Goal: Task Accomplishment & Management: Complete application form

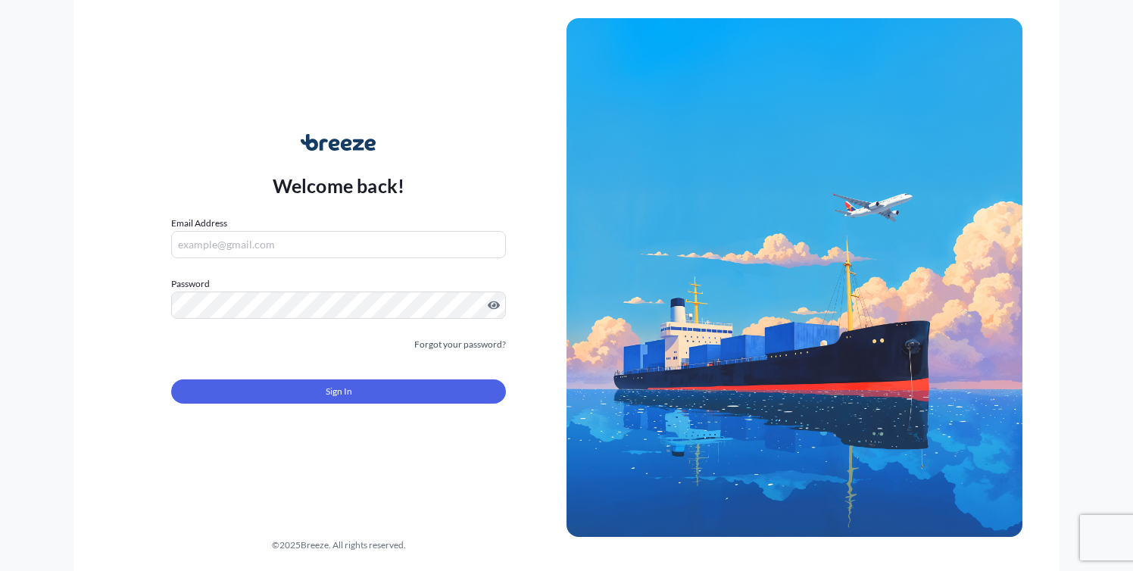
click at [259, 248] on input "Email Address" at bounding box center [338, 244] width 335 height 27
type input "[PERSON_NAME][EMAIL_ADDRESS][DOMAIN_NAME]"
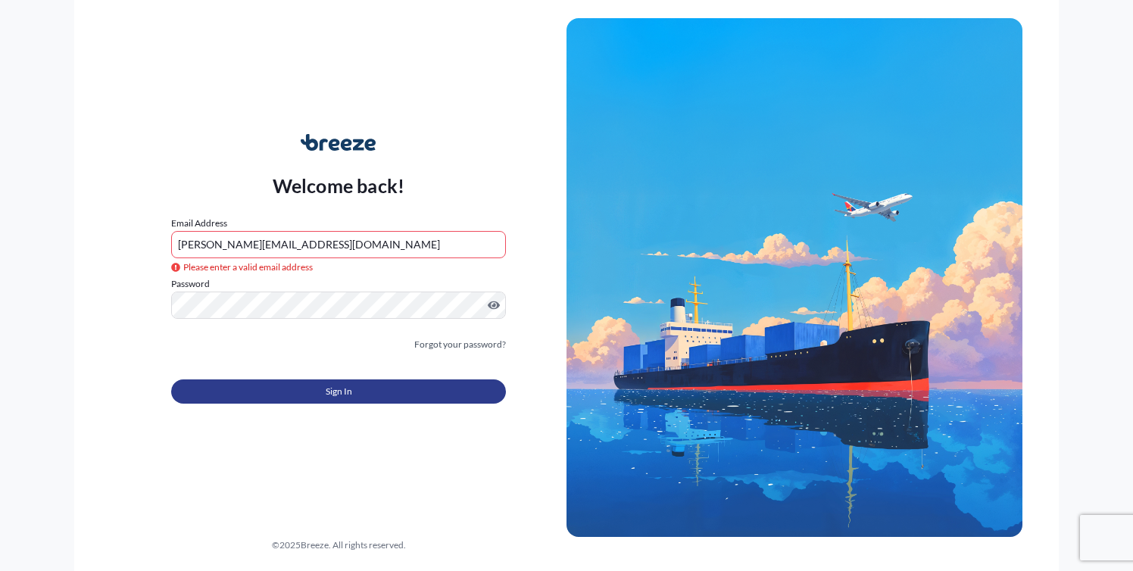
click at [346, 388] on span "Sign In" at bounding box center [339, 391] width 27 height 15
click at [335, 398] on span "Sign In" at bounding box center [339, 391] width 27 height 15
click at [323, 388] on button "Sign In" at bounding box center [338, 391] width 335 height 24
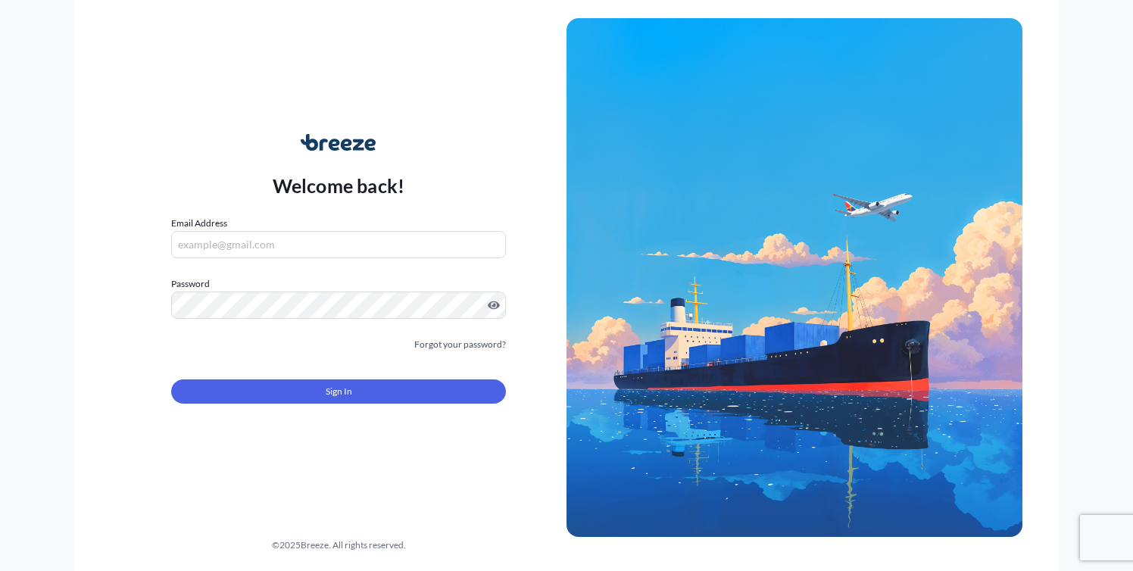
click at [261, 239] on input "Email Address" at bounding box center [338, 244] width 335 height 27
type input "[PERSON_NAME][EMAIL_ADDRESS][DOMAIN_NAME]"
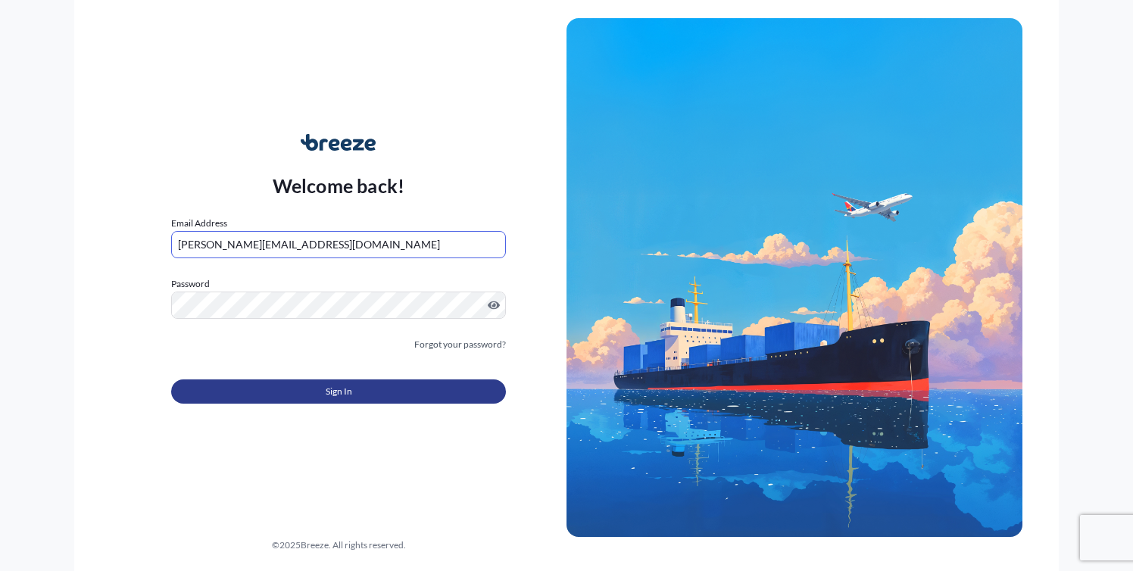
click at [335, 395] on span "Sign In" at bounding box center [339, 391] width 27 height 15
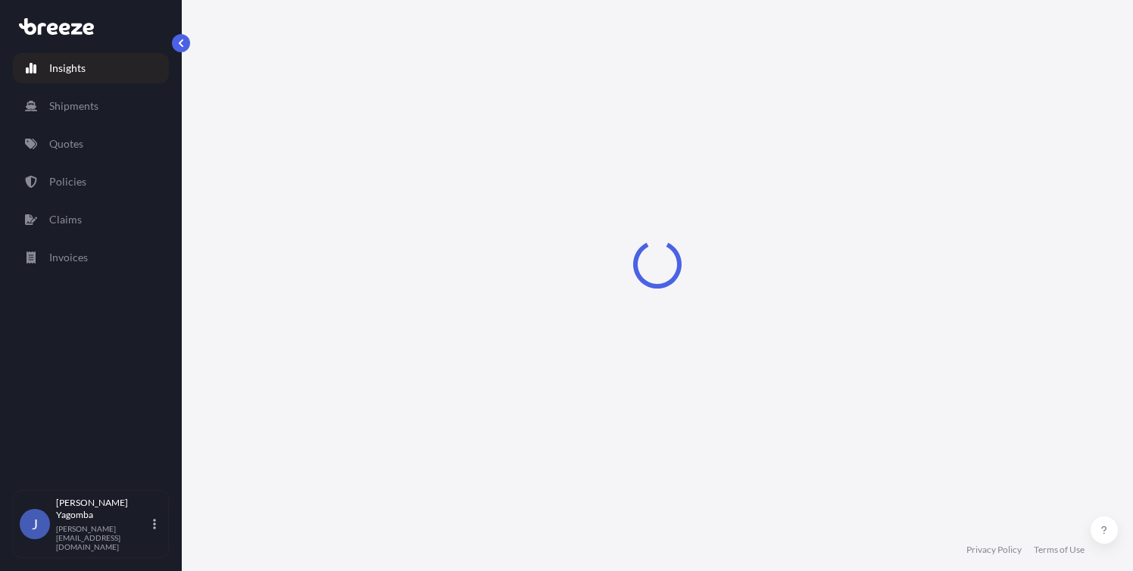
select select "2025"
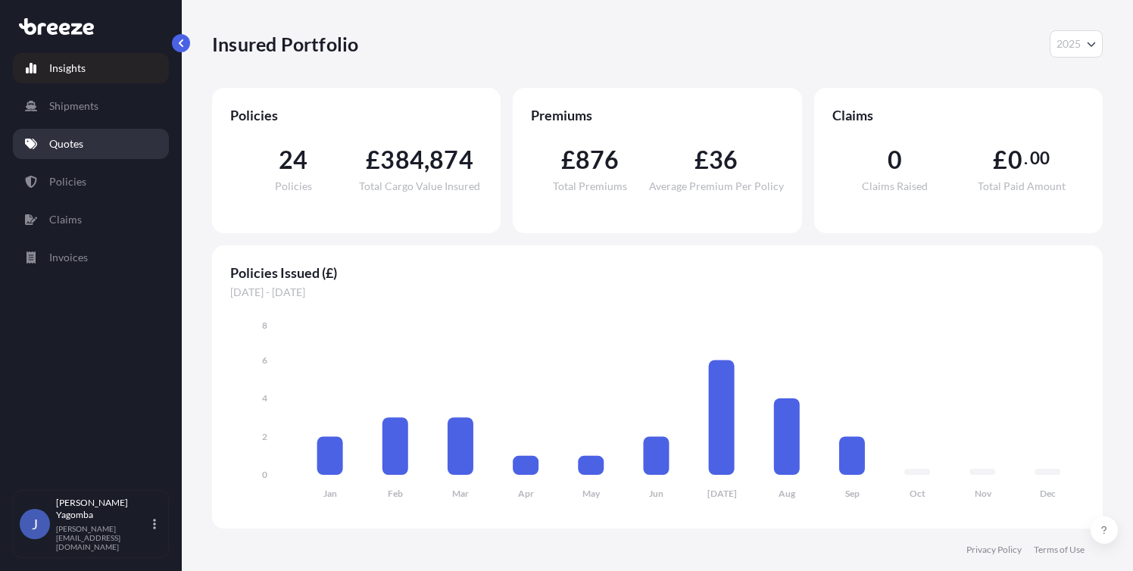
click at [64, 140] on p "Quotes" at bounding box center [66, 143] width 34 height 15
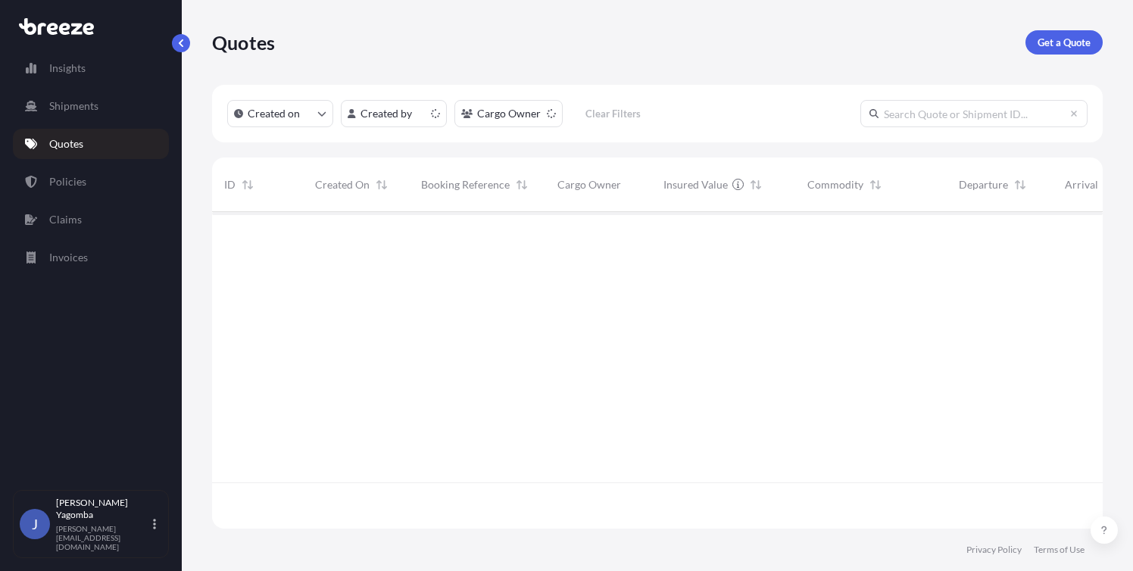
scroll to position [314, 879]
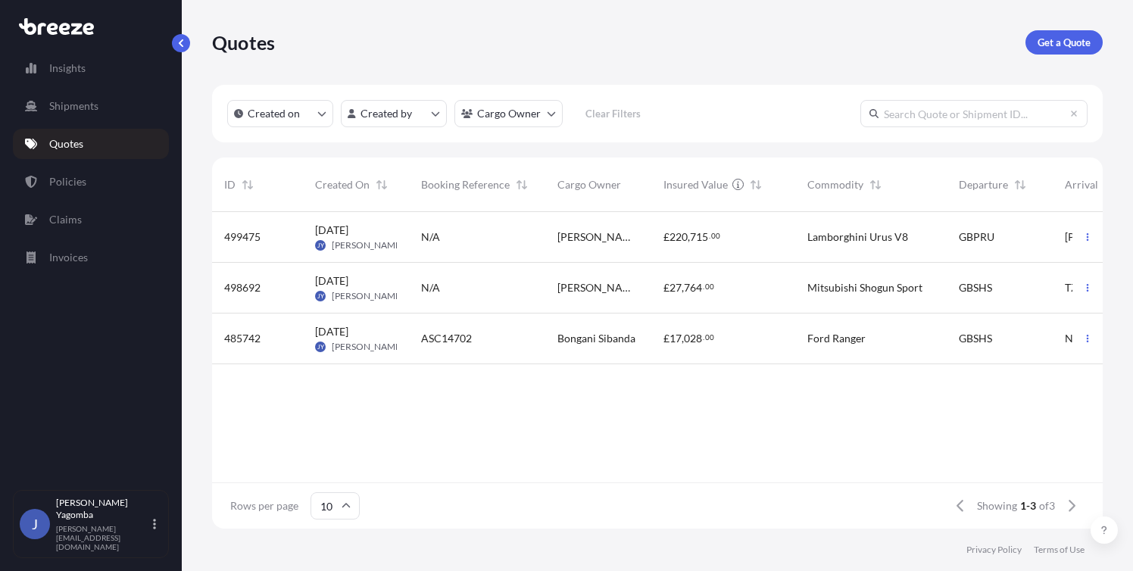
click at [589, 289] on span "[PERSON_NAME]" at bounding box center [598, 287] width 82 height 15
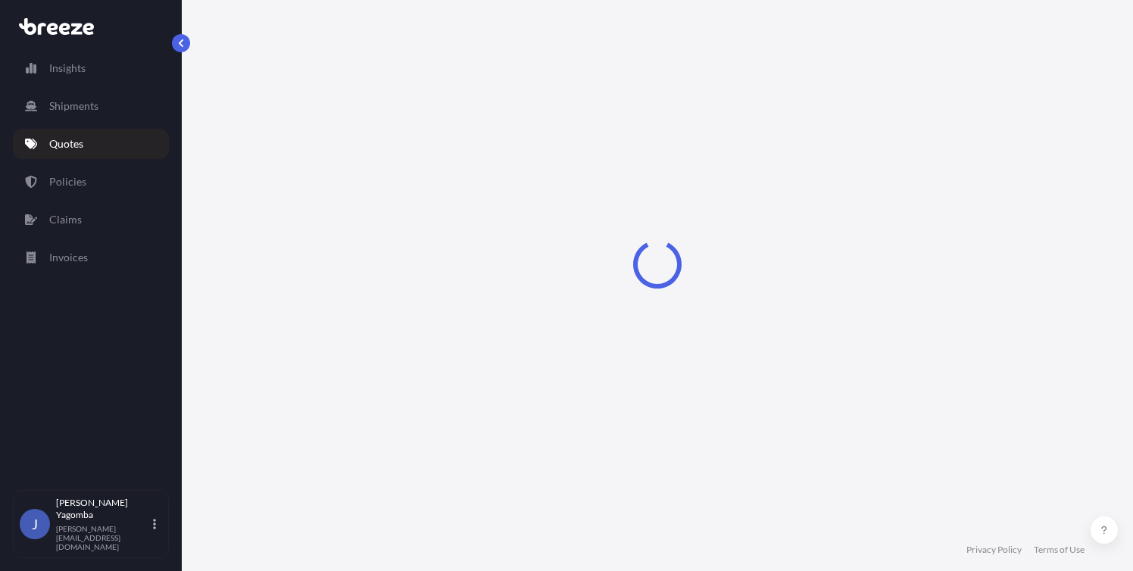
select select "Sea"
select select "1"
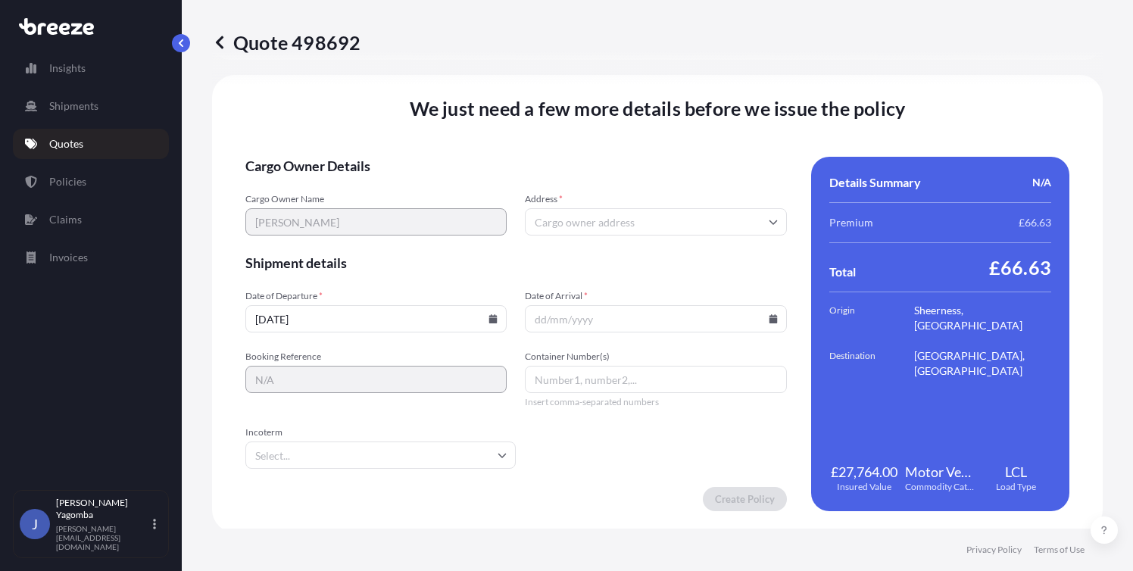
scroll to position [1973, 0]
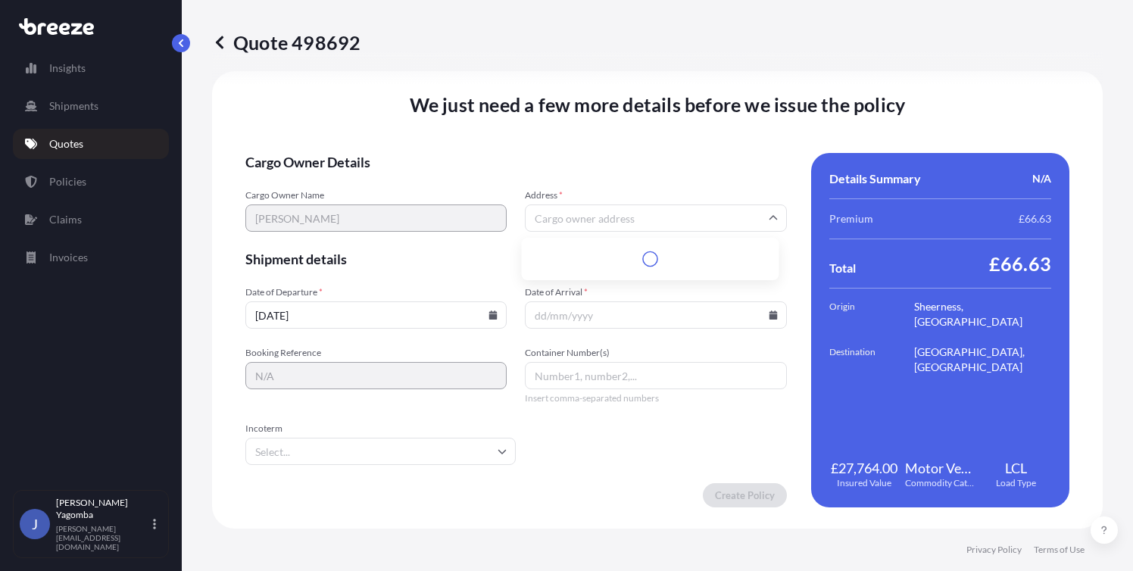
click at [622, 223] on input "Address *" at bounding box center [655, 217] width 261 height 27
paste input "[GEOGRAPHIC_DATA], [GEOGRAPHIC_DATA], [GEOGRAPHIC_DATA], [GEOGRAPHIC_DATA]. OX7…"
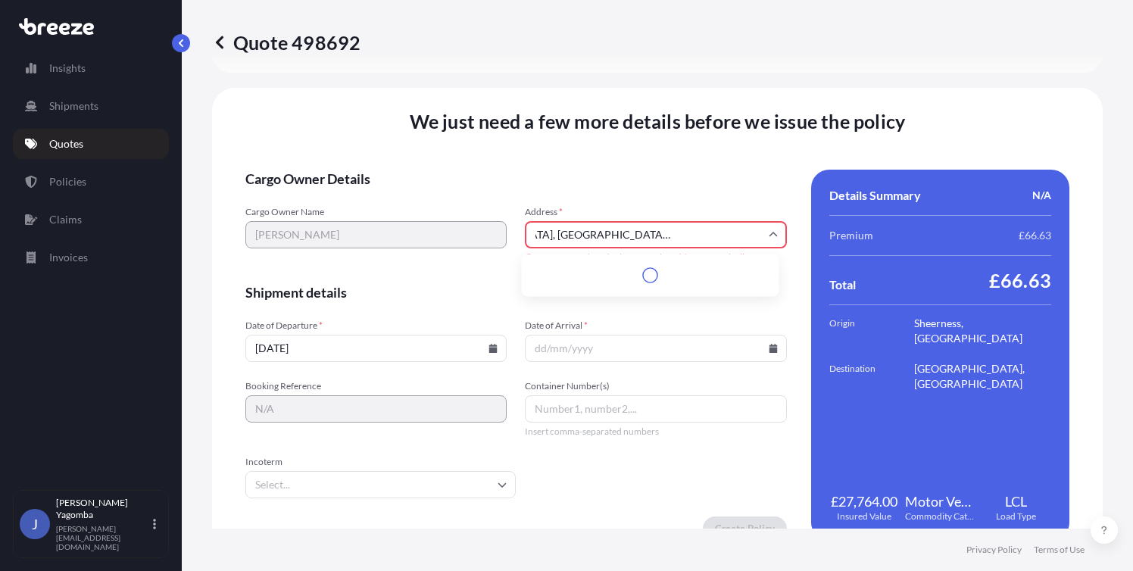
scroll to position [1990, 0]
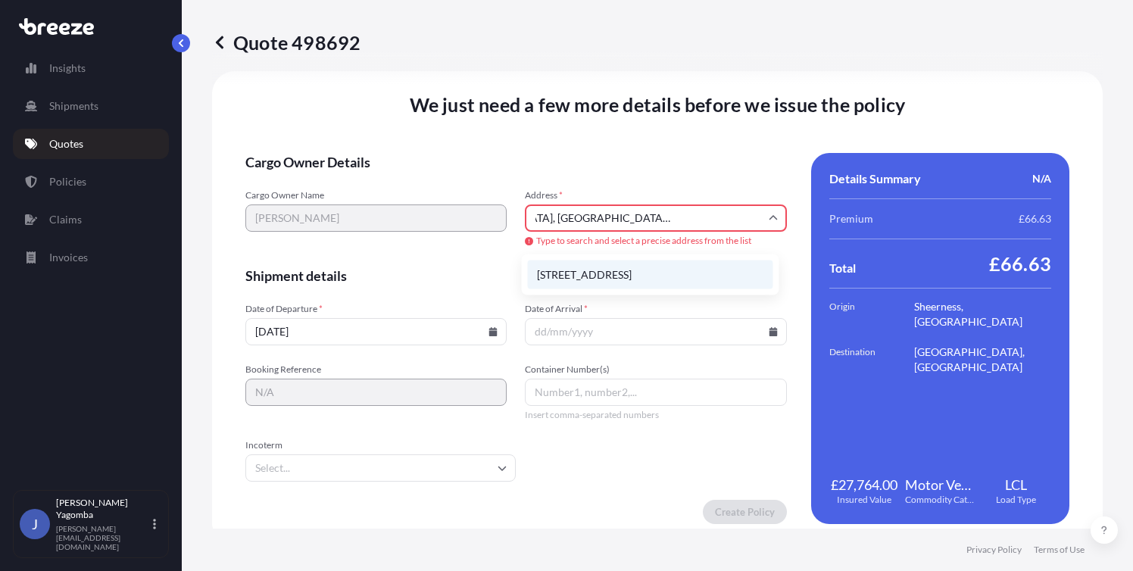
click at [652, 276] on li "[STREET_ADDRESS]" at bounding box center [650, 275] width 245 height 29
type input "[STREET_ADDRESS]"
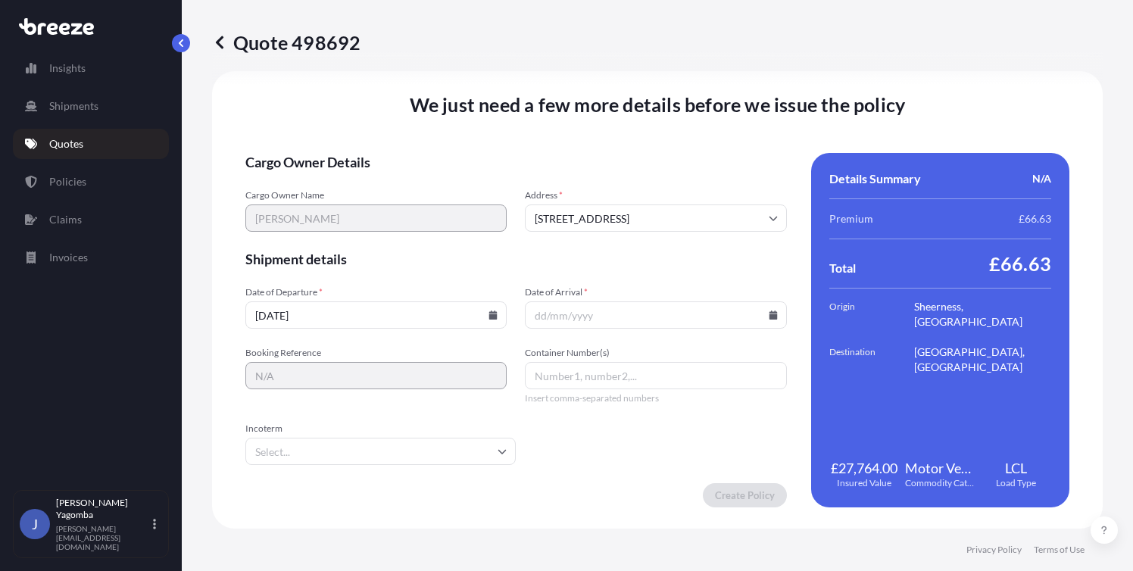
scroll to position [1973, 0]
click at [617, 316] on input "Date of Arrival *" at bounding box center [655, 314] width 261 height 27
click at [332, 313] on input "[DATE]" at bounding box center [375, 314] width 261 height 27
click at [491, 316] on icon at bounding box center [493, 314] width 8 height 9
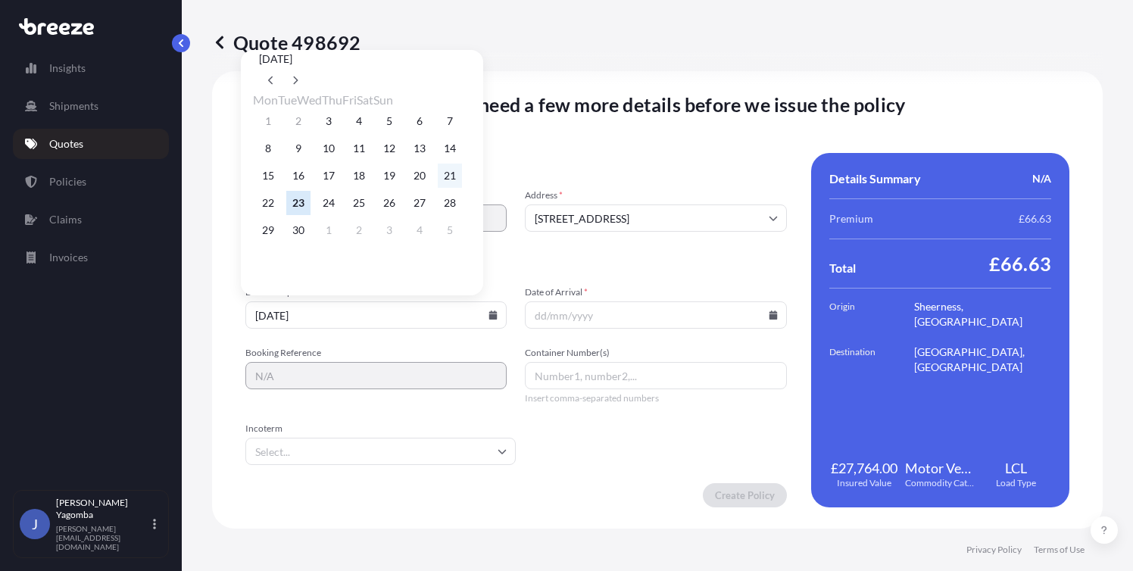
click at [462, 181] on button "21" at bounding box center [450, 176] width 24 height 24
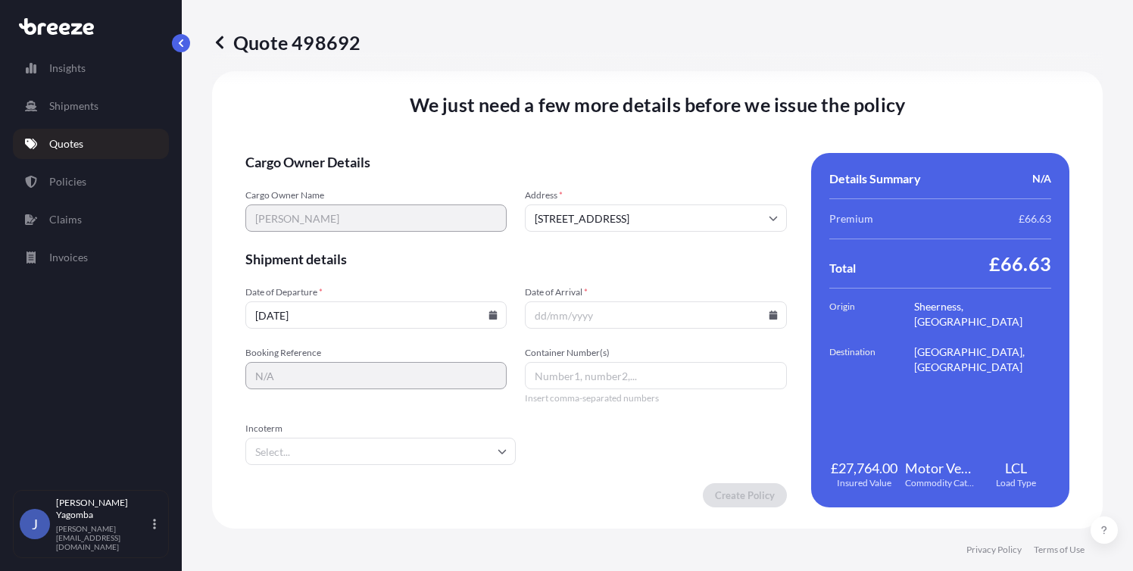
click at [325, 317] on input "[DATE]" at bounding box center [375, 314] width 261 height 27
click at [493, 313] on icon at bounding box center [493, 314] width 8 height 9
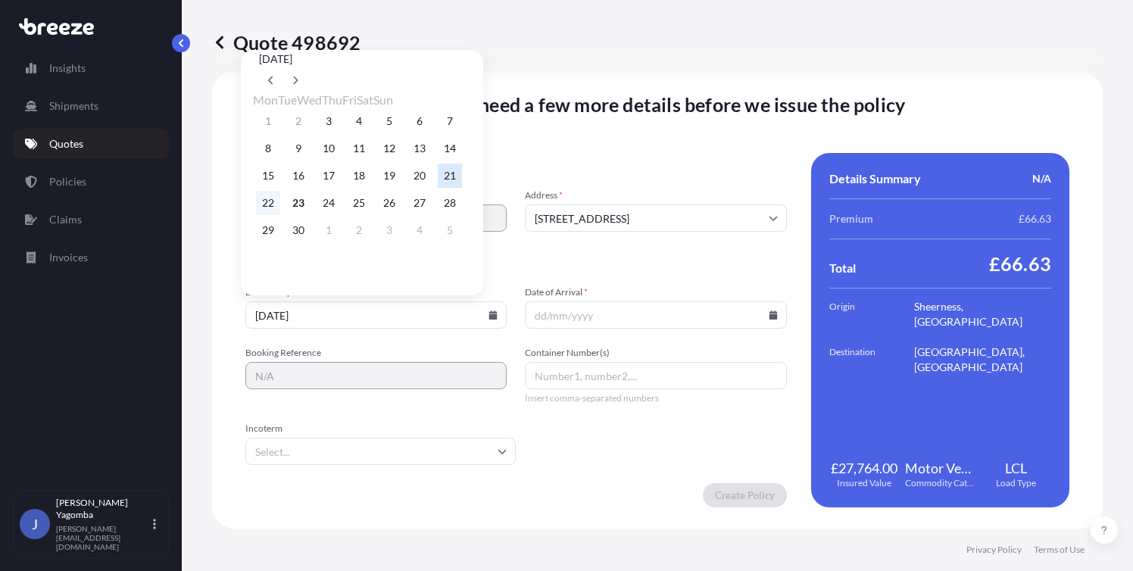
click at [268, 211] on button "22" at bounding box center [268, 203] width 24 height 24
type input "[DATE]"
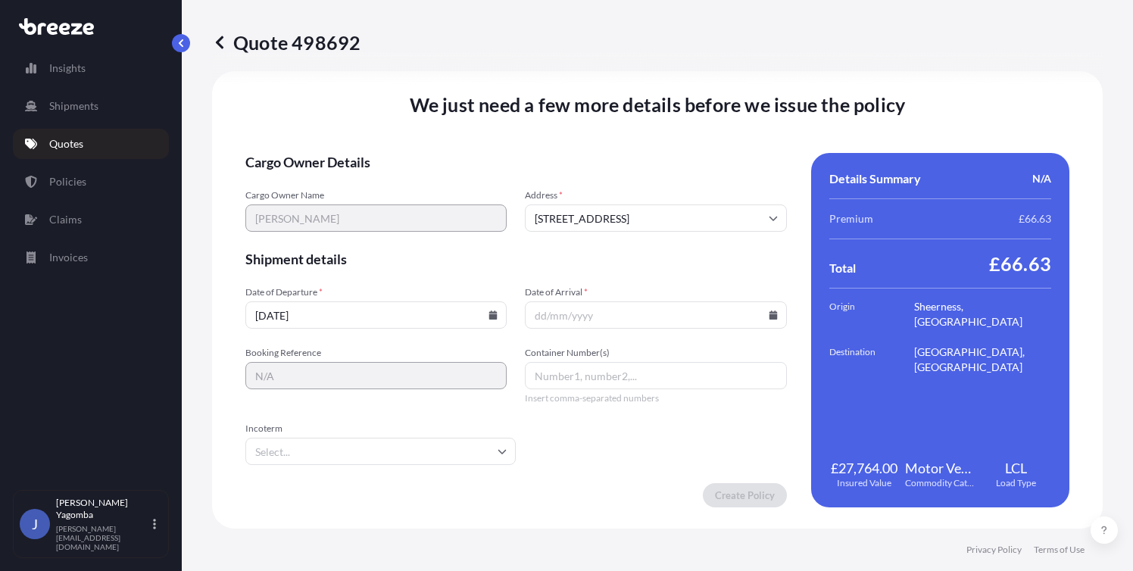
click at [769, 314] on icon at bounding box center [773, 314] width 8 height 9
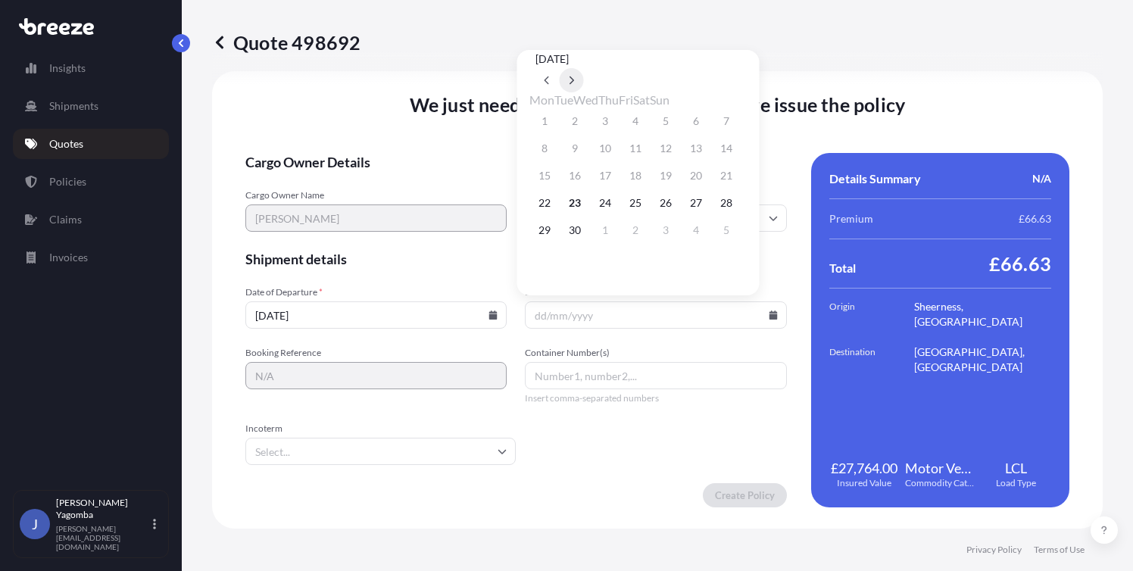
click at [584, 68] on button at bounding box center [572, 80] width 24 height 24
click at [647, 180] on button "16" at bounding box center [635, 176] width 24 height 24
type input "[DATE]"
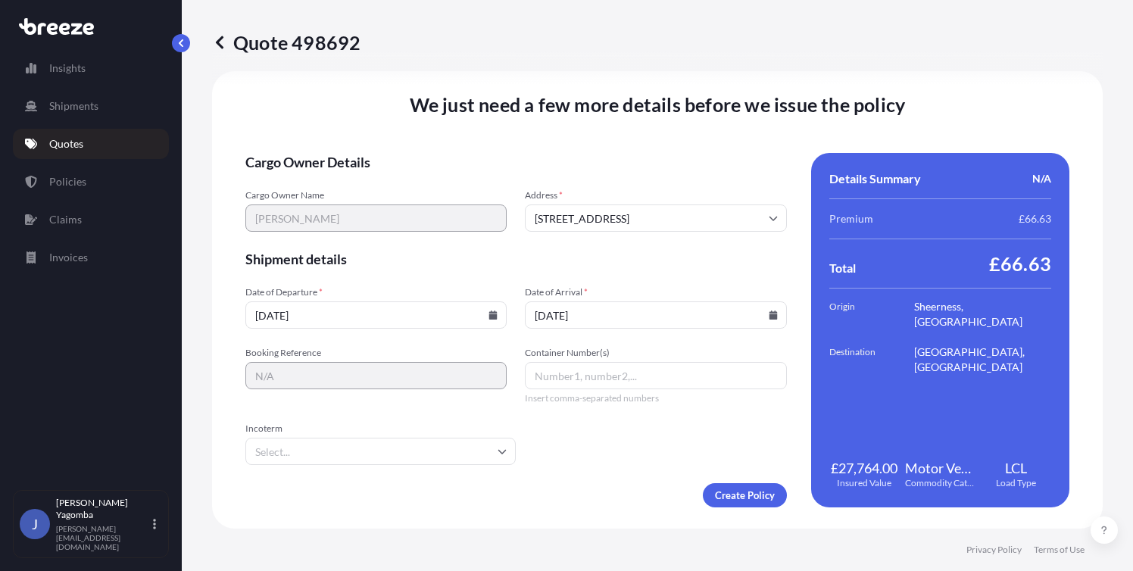
click at [563, 378] on input "Container Number(s)" at bounding box center [655, 375] width 261 height 27
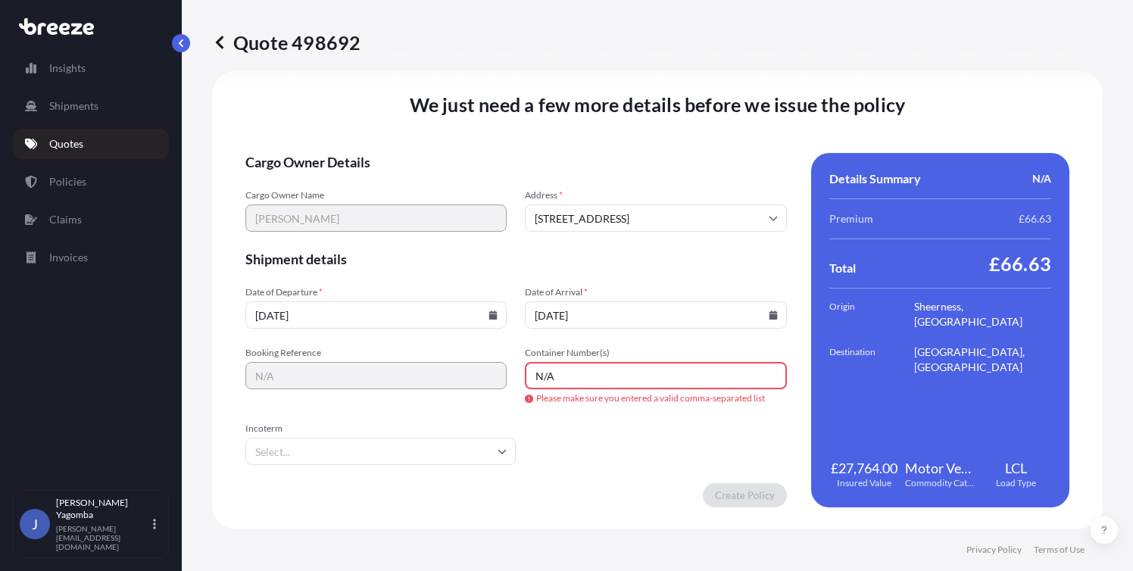
type input "N/A"
click at [479, 453] on input "Incoterm" at bounding box center [380, 451] width 270 height 27
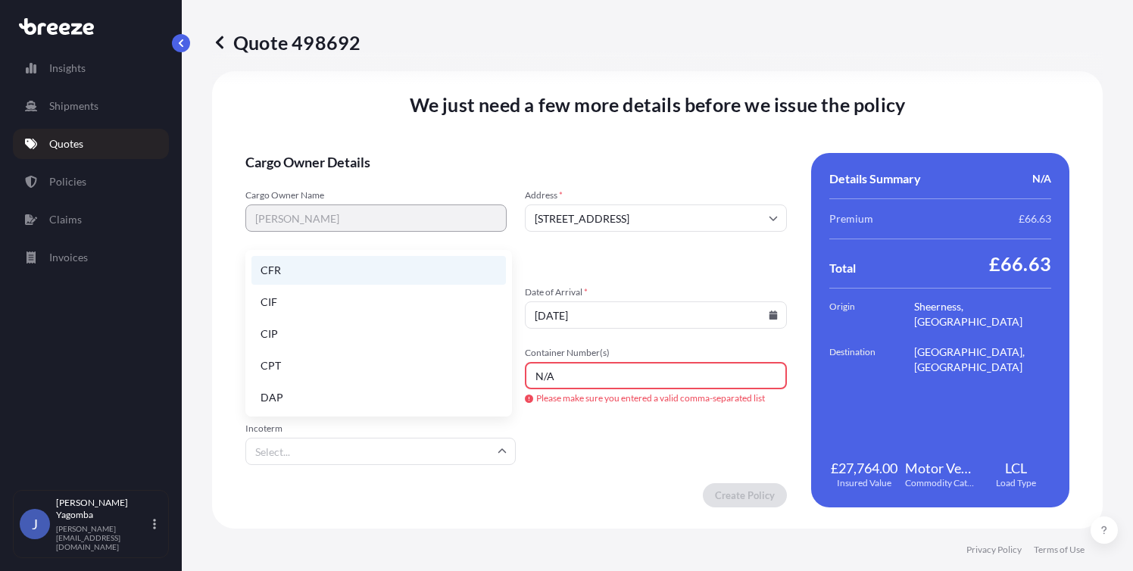
click at [281, 272] on li "CFR" at bounding box center [378, 270] width 254 height 29
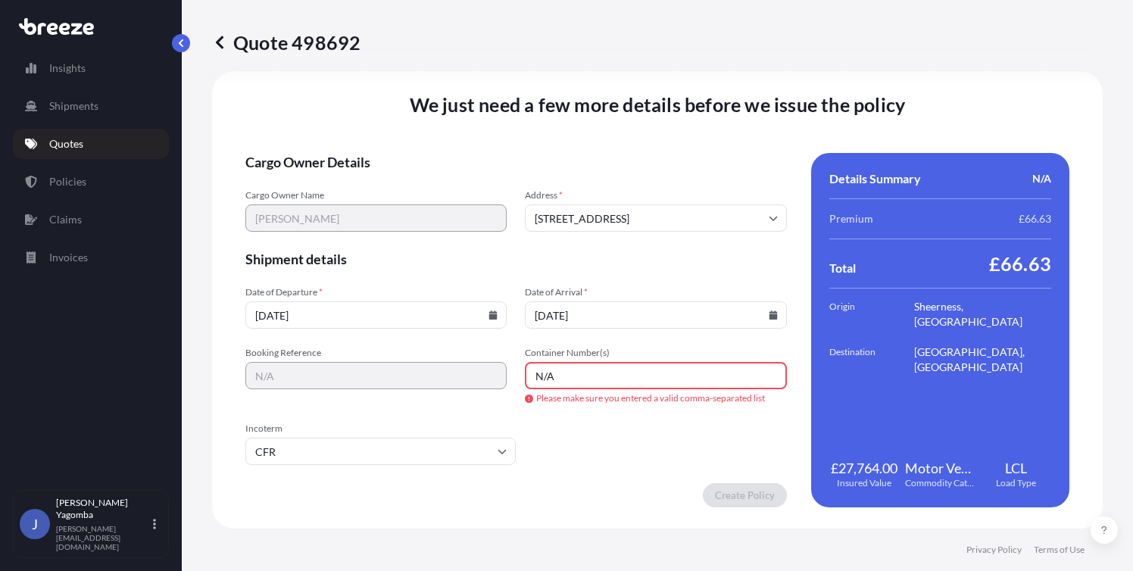
click at [600, 431] on form "Cargo Owner Details Cargo Owner Name [GEOGRAPHIC_DATA][PERSON_NAME] Address * […" at bounding box center [515, 330] width 541 height 354
drag, startPoint x: 557, startPoint y: 374, endPoint x: 523, endPoint y: 358, distance: 37.6
click at [525, 363] on input "N/A" at bounding box center [655, 375] width 261 height 27
click at [654, 460] on form "Cargo Owner Details Cargo Owner Name [GEOGRAPHIC_DATA][PERSON_NAME] Address * […" at bounding box center [515, 330] width 541 height 354
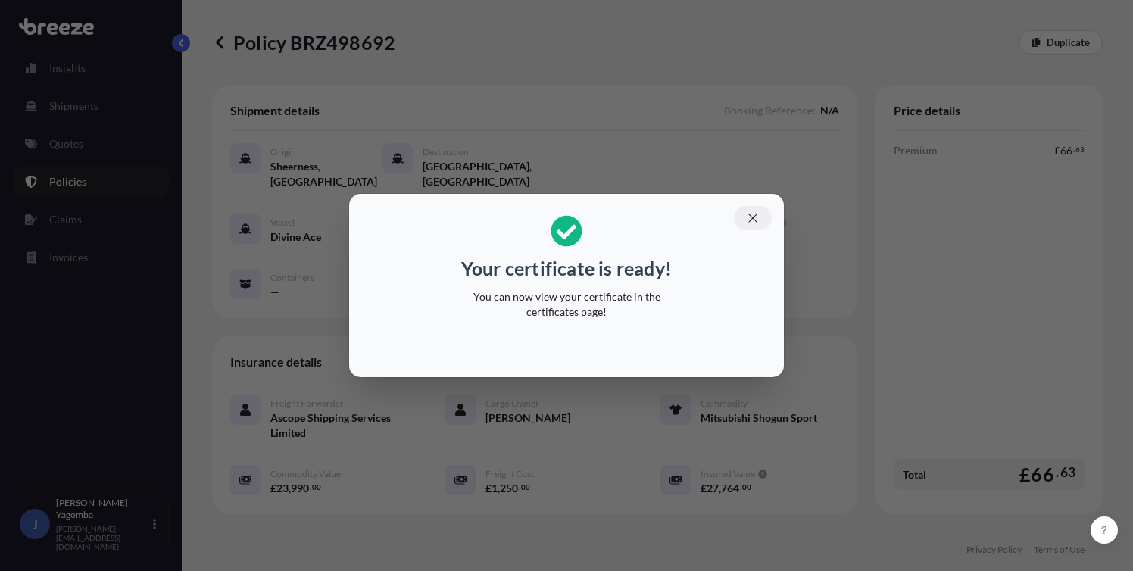
click at [759, 216] on icon "button" at bounding box center [753, 218] width 14 height 14
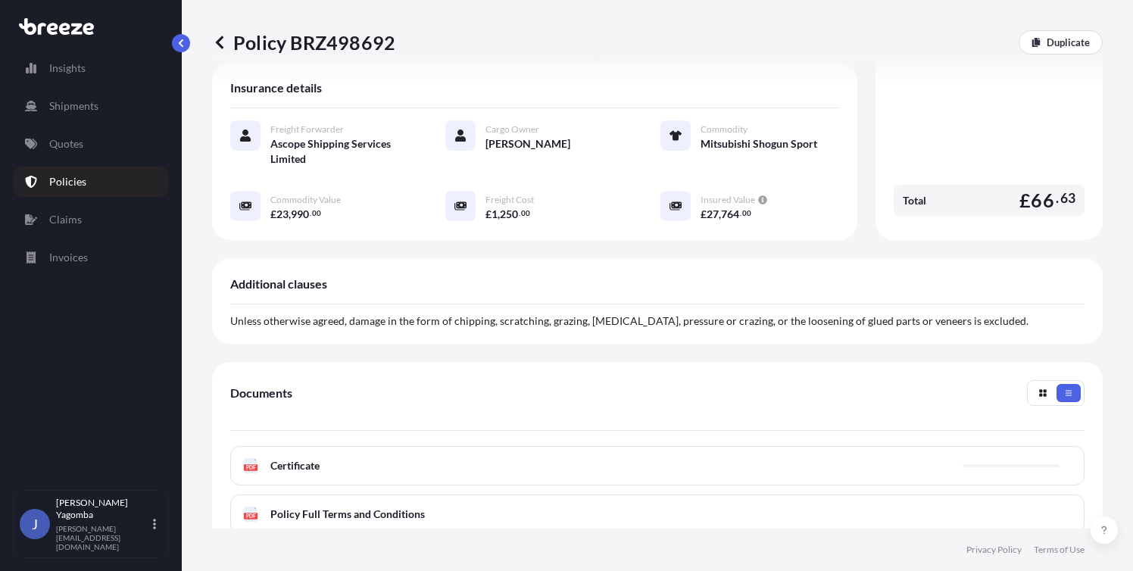
scroll to position [279, 0]
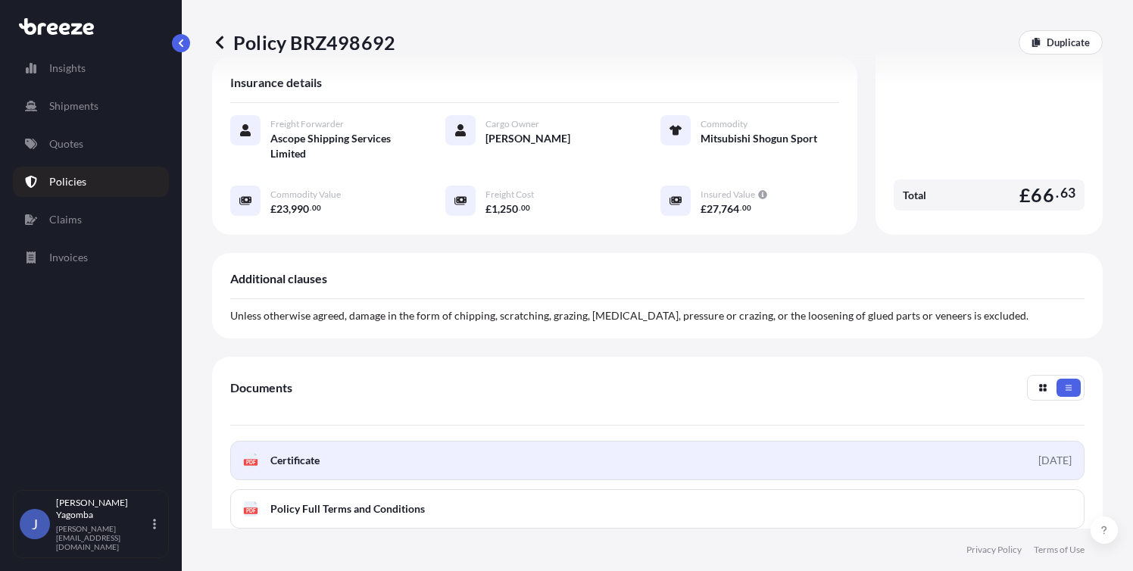
click at [361, 455] on link "PDF Certificate [DATE]" at bounding box center [657, 460] width 854 height 39
